Goal: Information Seeking & Learning: Learn about a topic

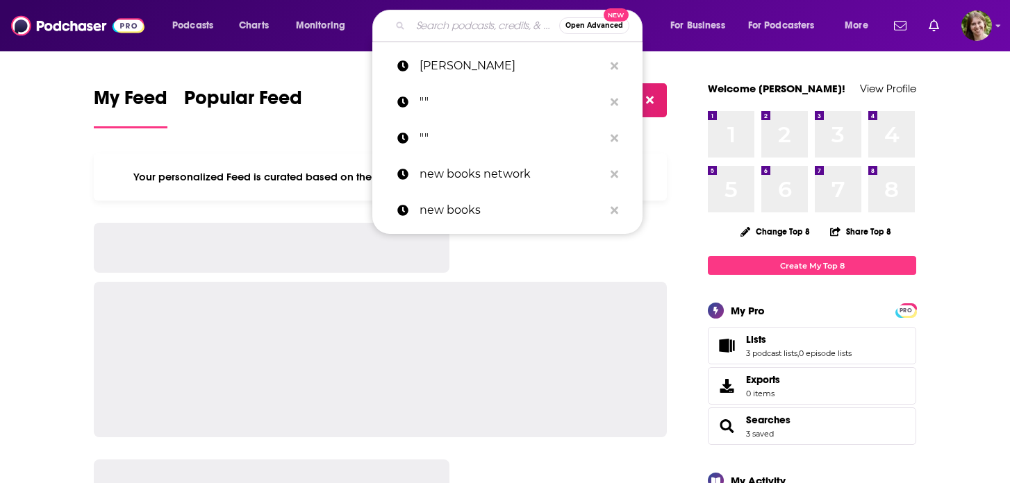
click at [446, 33] on input "Search podcasts, credits, & more..." at bounding box center [484, 26] width 149 height 22
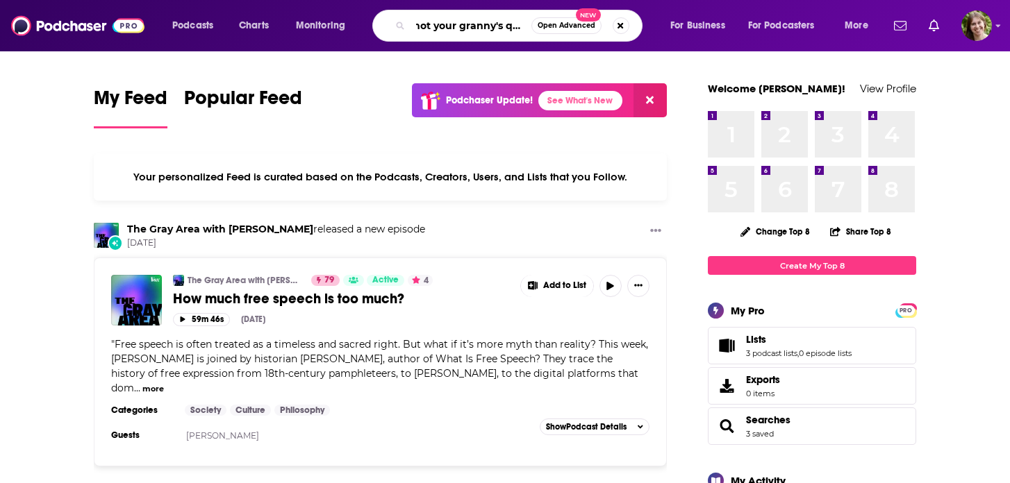
scroll to position [0, 8]
type input "not your granny's quilt"
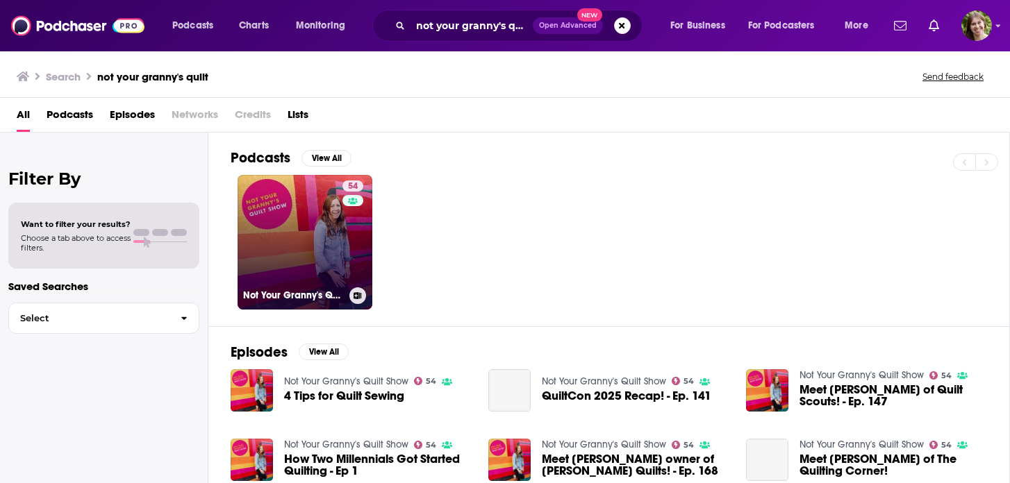
click at [335, 274] on link "54 Not Your Granny's Quilt Show" at bounding box center [304, 242] width 135 height 135
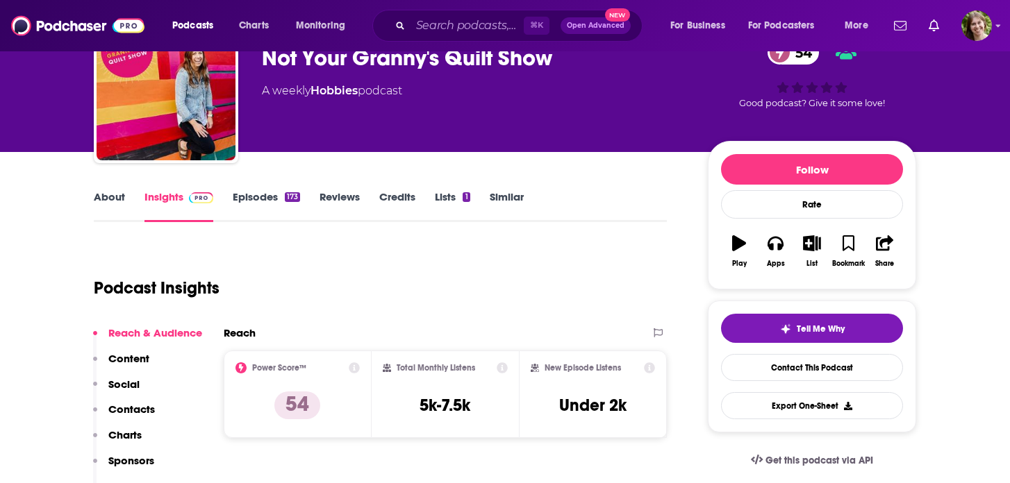
scroll to position [101, 0]
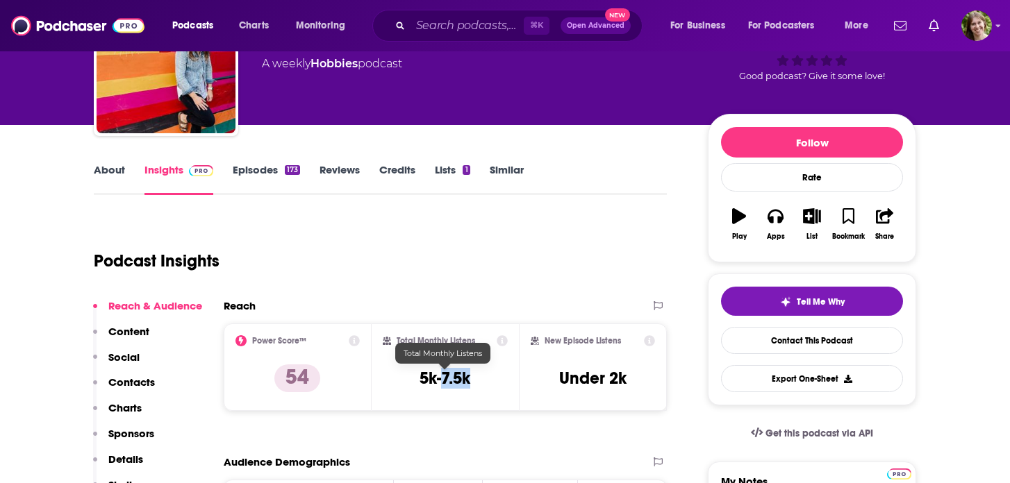
drag, startPoint x: 477, startPoint y: 378, endPoint x: 442, endPoint y: 378, distance: 35.4
click at [442, 378] on div "Total Monthly Listens 5k-7.5k" at bounding box center [446, 367] width 126 height 64
copy h3 "7.5k"
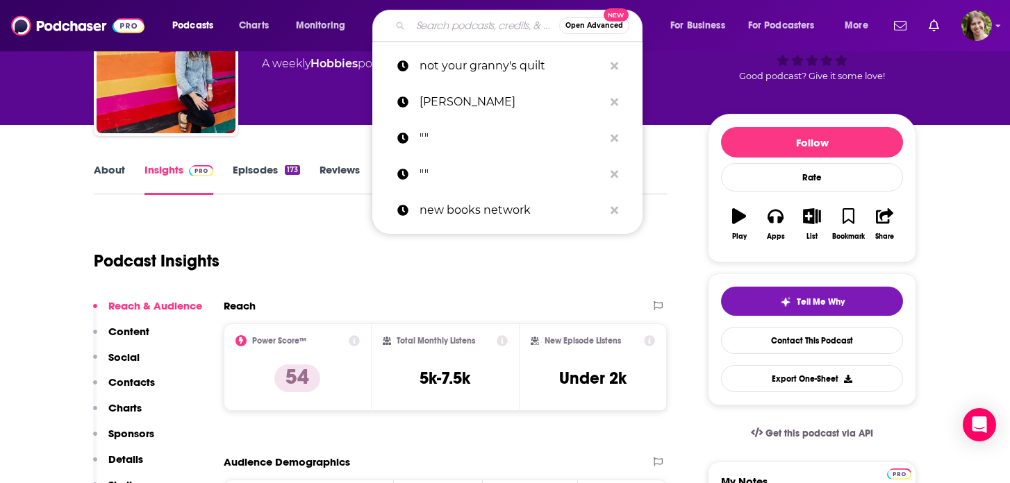
click at [437, 22] on input "Search podcasts, credits, & more..." at bounding box center [484, 26] width 149 height 22
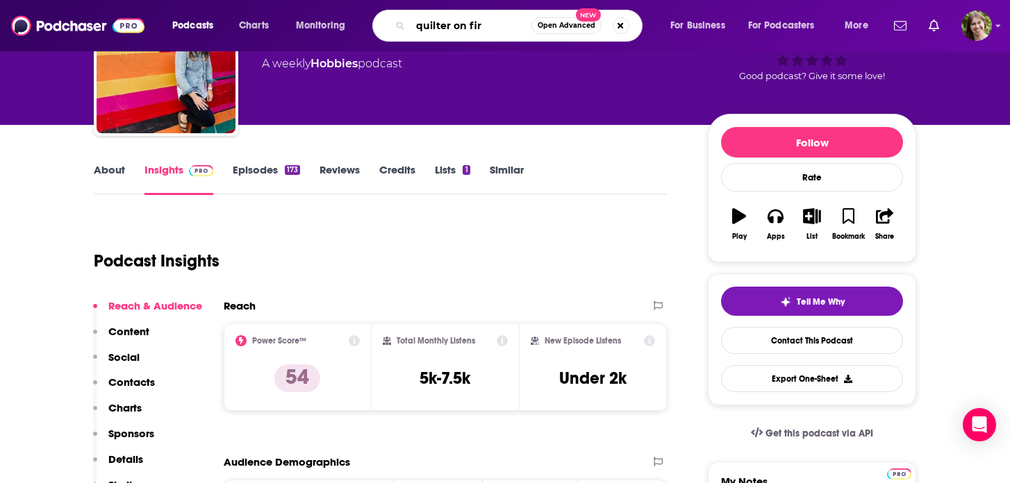
type input "quilter on fire"
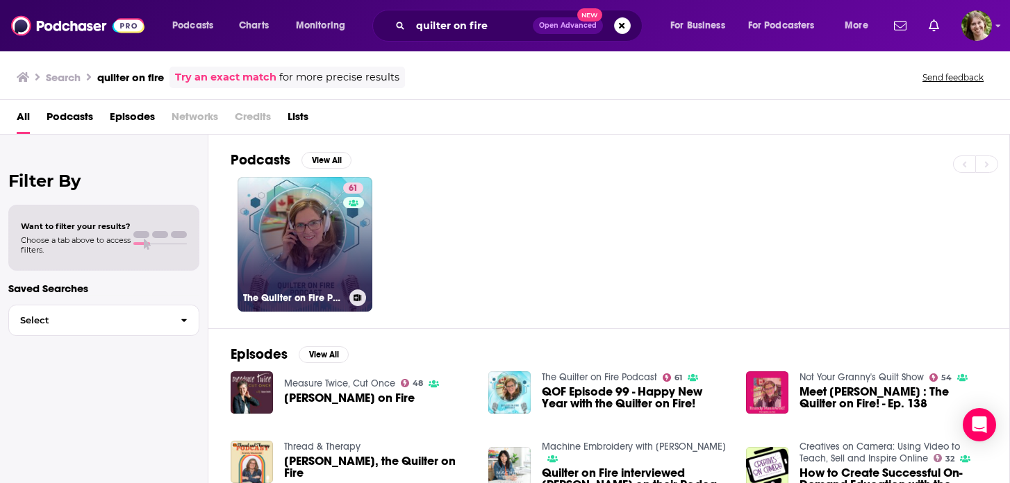
click at [291, 269] on link "61 The Quilter on Fire Podcast" at bounding box center [304, 244] width 135 height 135
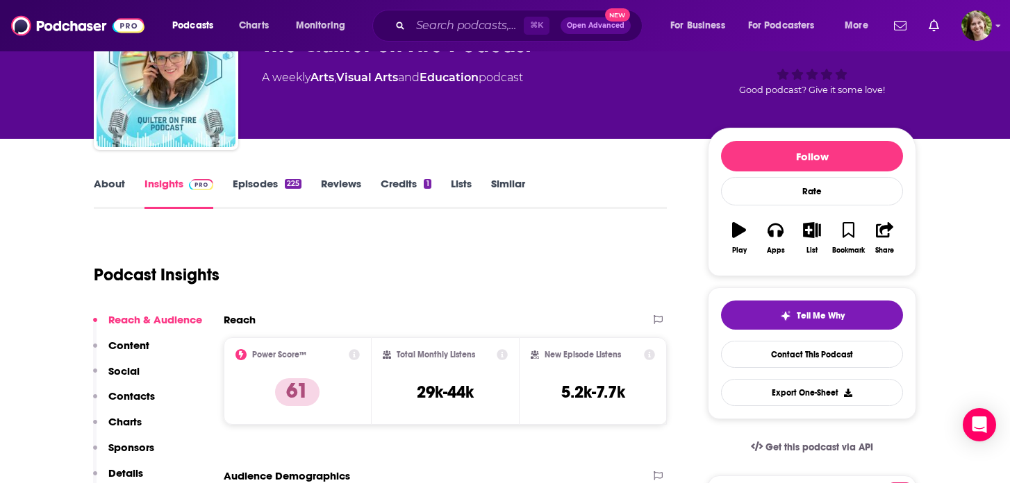
scroll to position [117, 0]
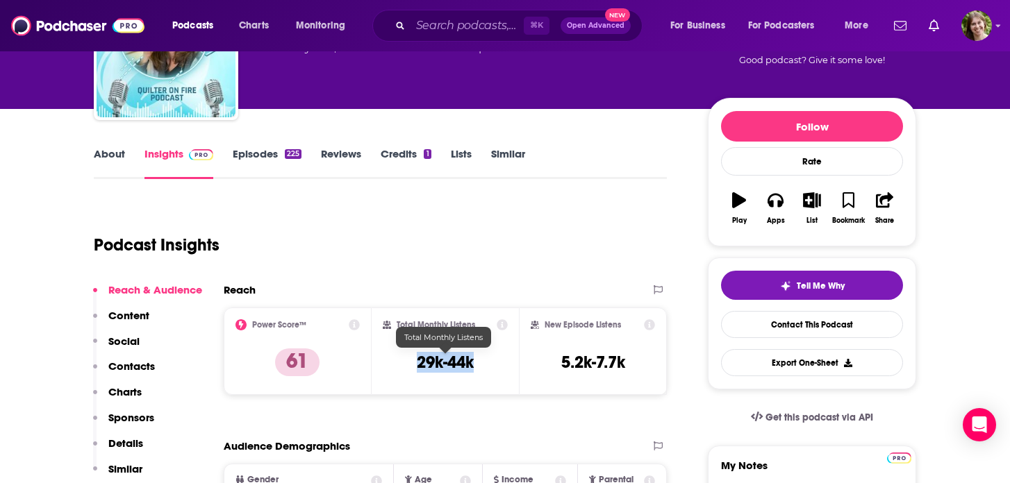
drag, startPoint x: 482, startPoint y: 363, endPoint x: 408, endPoint y: 363, distance: 74.3
click at [408, 363] on div "Total Monthly Listens 29k-44k" at bounding box center [446, 351] width 126 height 64
copy h3 "29k-44k"
click at [486, 362] on div "Total Monthly Listens 29k-44k" at bounding box center [446, 351] width 126 height 64
drag, startPoint x: 478, startPoint y: 364, endPoint x: 447, endPoint y: 366, distance: 31.3
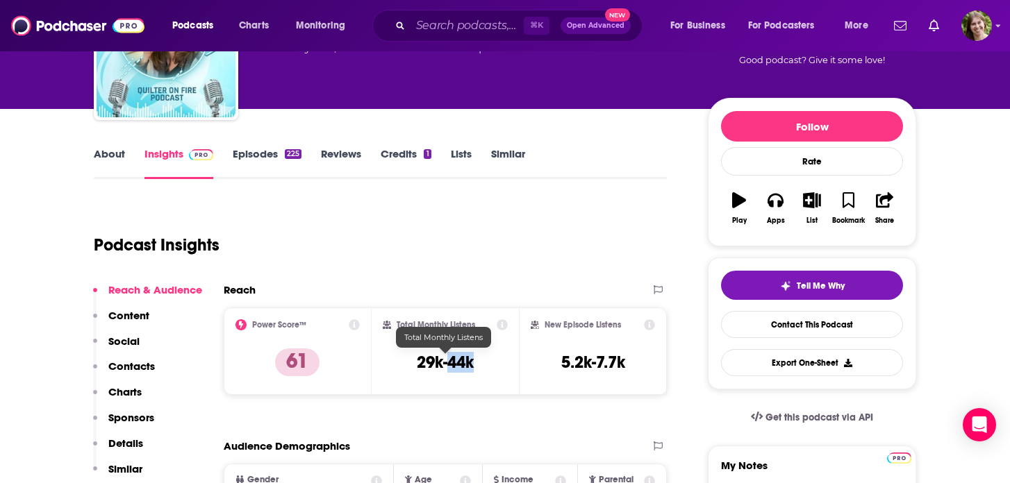
click at [447, 366] on div "Total Monthly Listens 29k-44k" at bounding box center [446, 351] width 126 height 64
copy h3 "44k"
click at [468, 35] on input "Search podcasts, credits, & more..." at bounding box center [466, 26] width 113 height 22
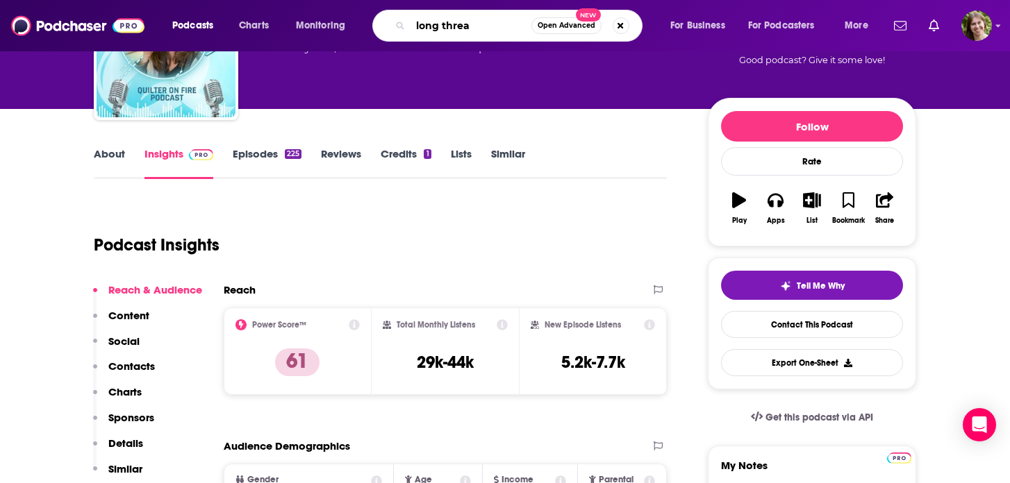
type input "long thread"
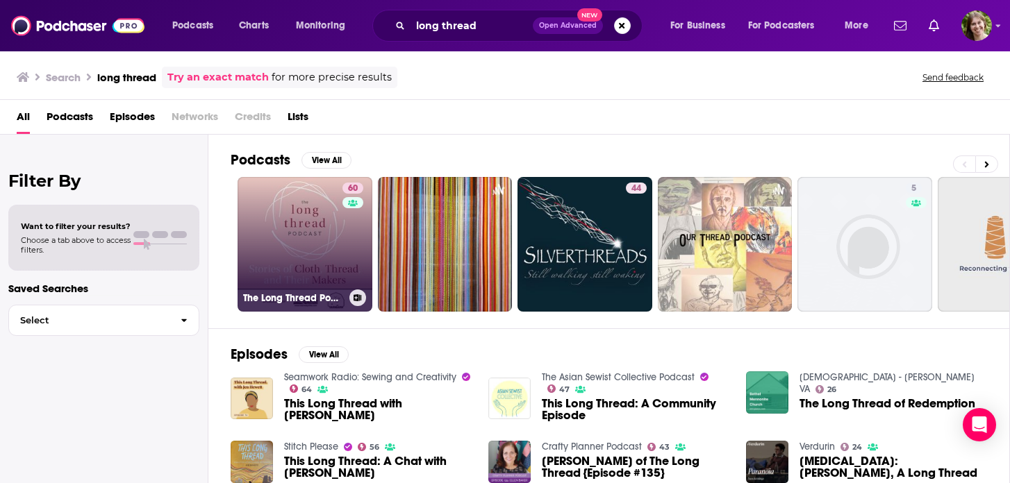
click at [309, 257] on link "60 The Long Thread Podcast" at bounding box center [304, 244] width 135 height 135
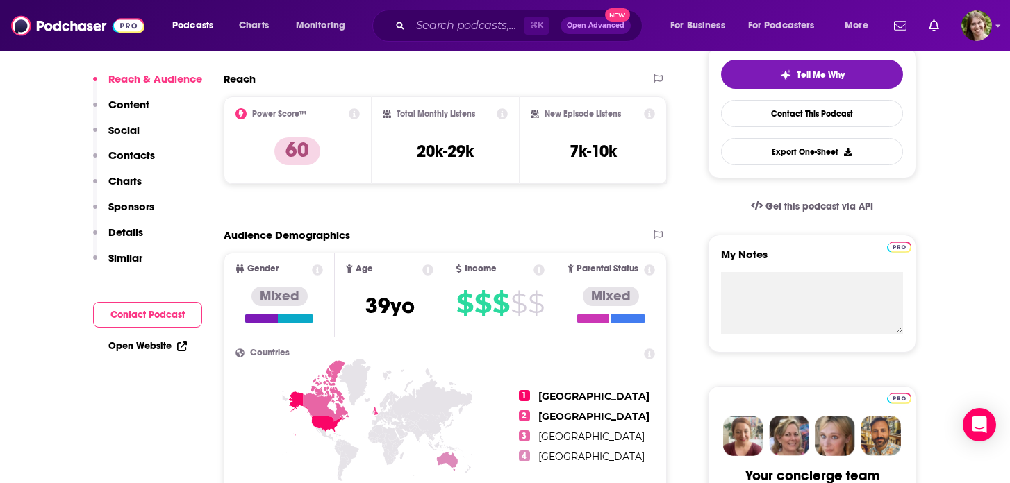
scroll to position [354, 0]
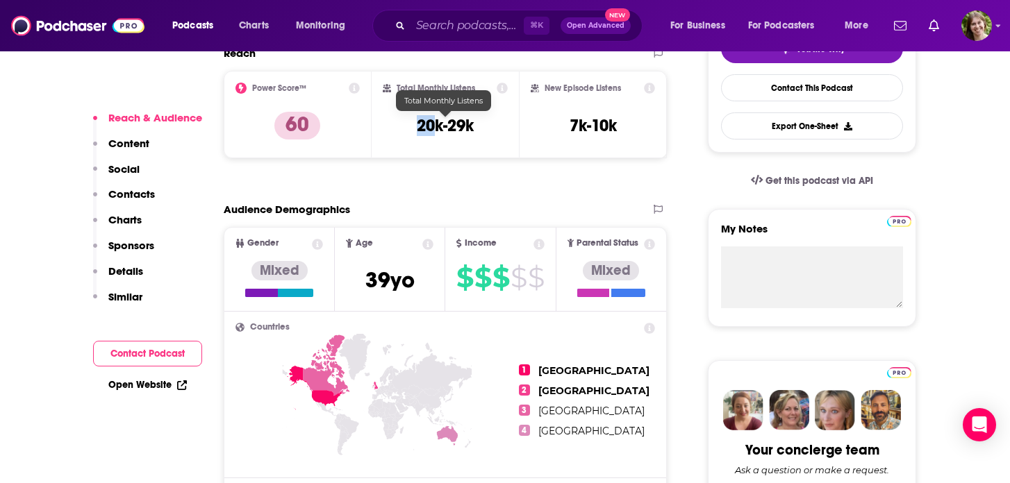
drag, startPoint x: 433, startPoint y: 125, endPoint x: 419, endPoint y: 125, distance: 13.2
click at [419, 125] on h3 "20k-29k" at bounding box center [445, 125] width 57 height 21
copy h3 "20"
click at [480, 32] on input "Search podcasts, credits, & more..." at bounding box center [466, 26] width 113 height 22
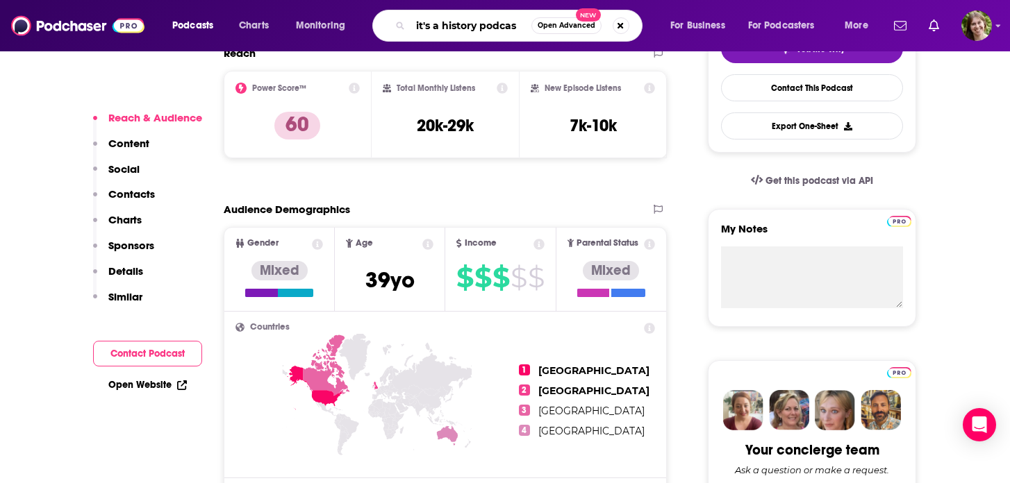
type input "it's a history podcast"
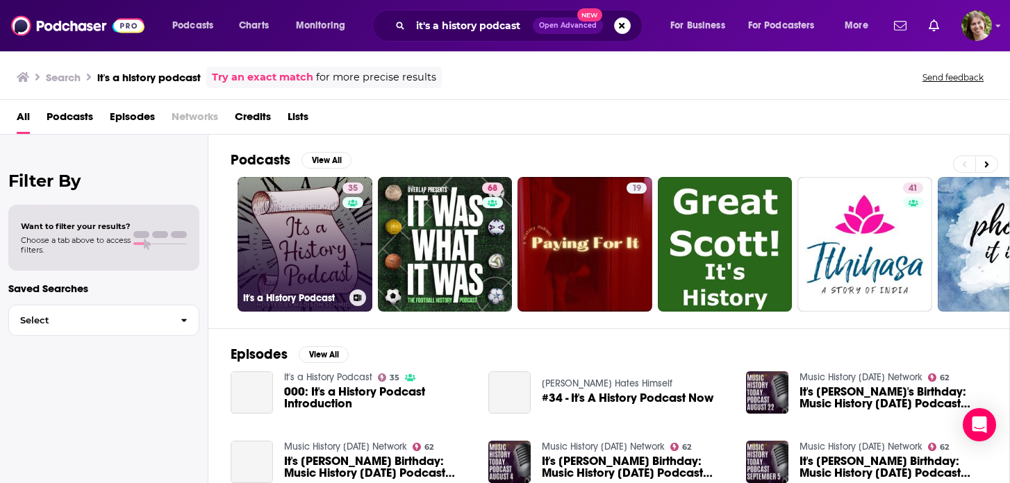
click at [325, 265] on link "35 It's a History Podcast" at bounding box center [304, 244] width 135 height 135
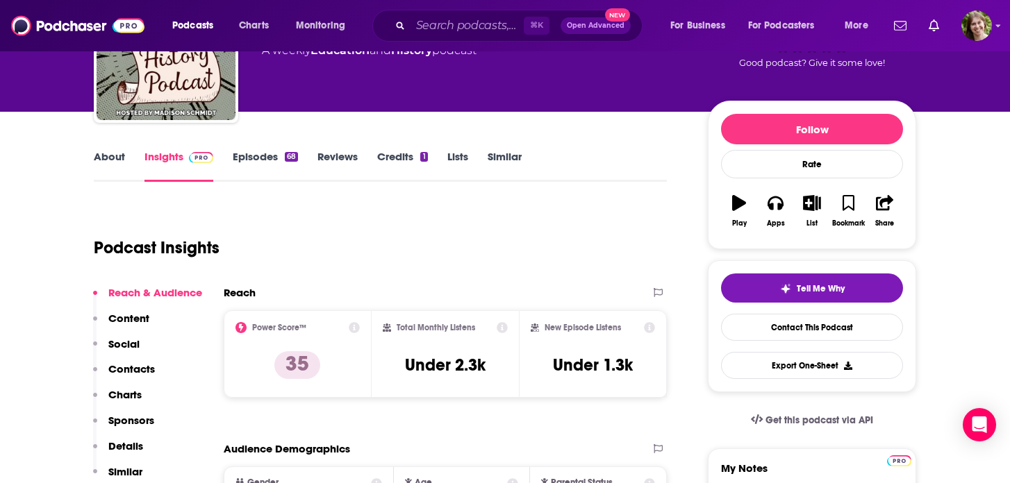
scroll to position [115, 0]
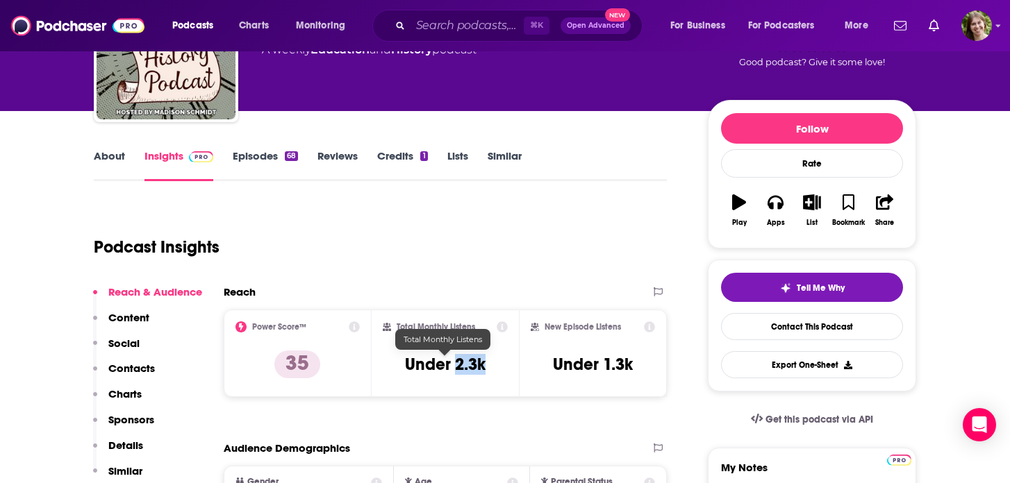
drag, startPoint x: 487, startPoint y: 367, endPoint x: 456, endPoint y: 368, distance: 31.3
click at [456, 368] on div "Total Monthly Listens Under 2.3k" at bounding box center [446, 353] width 126 height 64
copy h3 "2.3k"
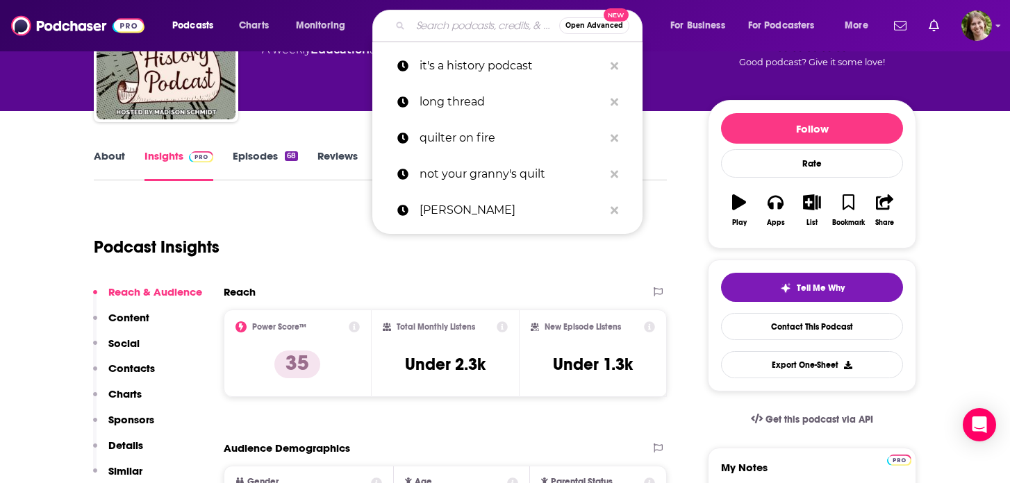
click at [446, 24] on input "Search podcasts, credits, & more..." at bounding box center [484, 26] width 149 height 22
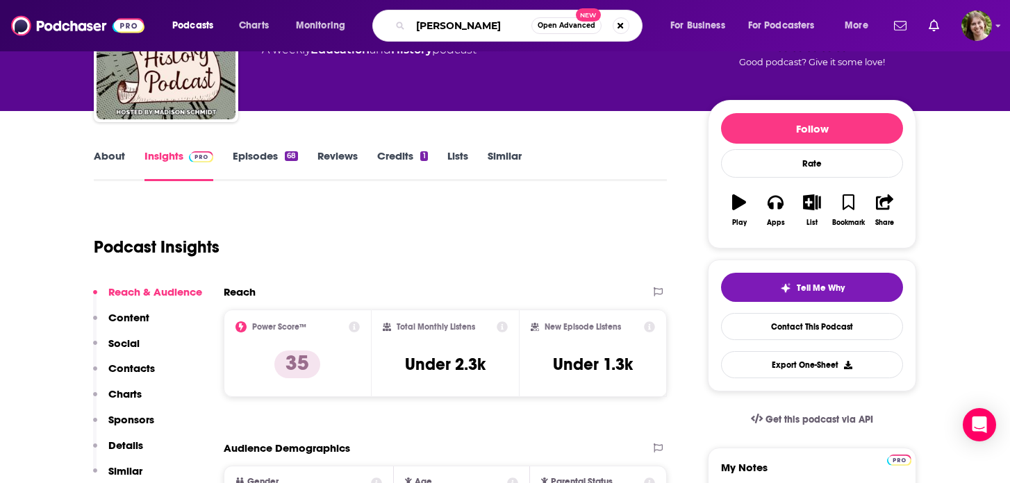
type input "van leer"
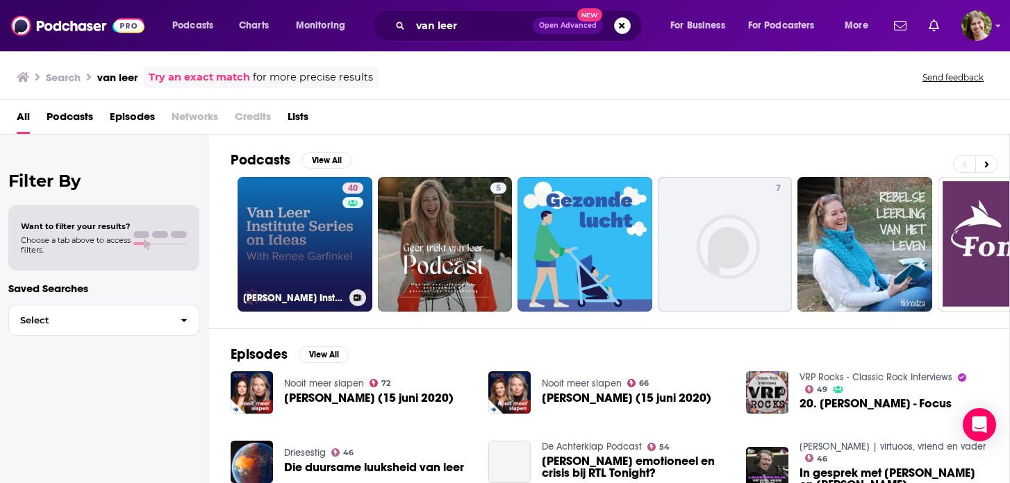
click at [302, 242] on link "40 [PERSON_NAME] Institute Series on Ideas" at bounding box center [304, 244] width 135 height 135
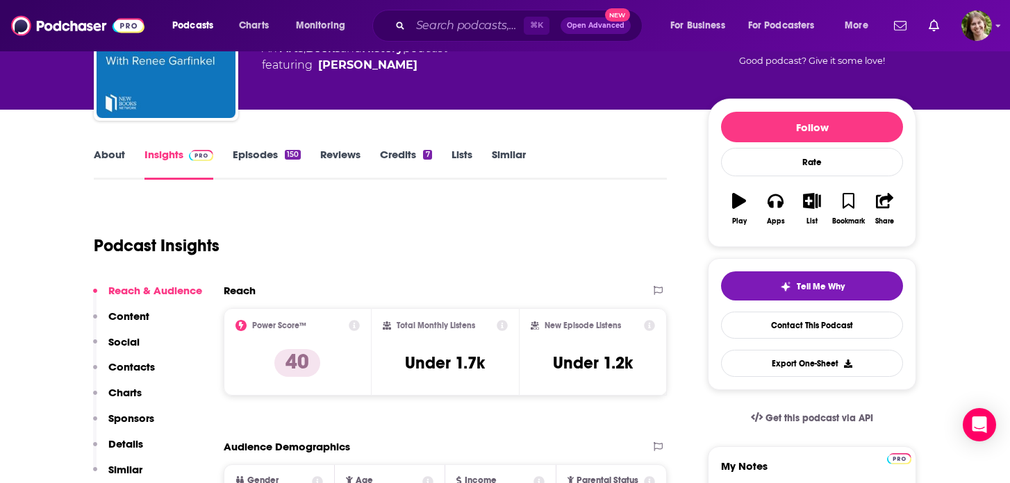
scroll to position [117, 0]
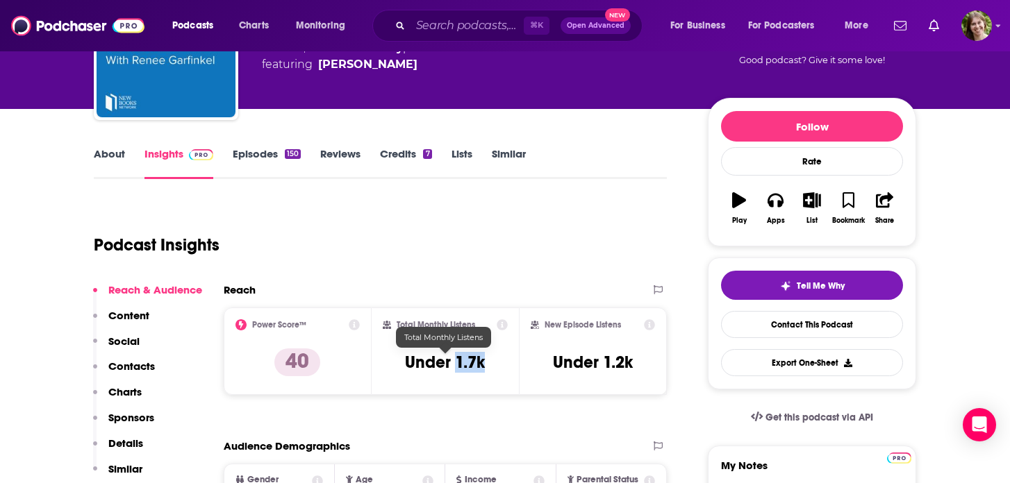
drag, startPoint x: 486, startPoint y: 366, endPoint x: 453, endPoint y: 369, distance: 32.7
click at [453, 369] on div "Total Monthly Listens Under 1.7k" at bounding box center [446, 351] width 126 height 64
copy h3 "1.7k"
click at [526, 226] on div "Podcast Insights" at bounding box center [375, 236] width 562 height 71
